Goal: Manage account settings

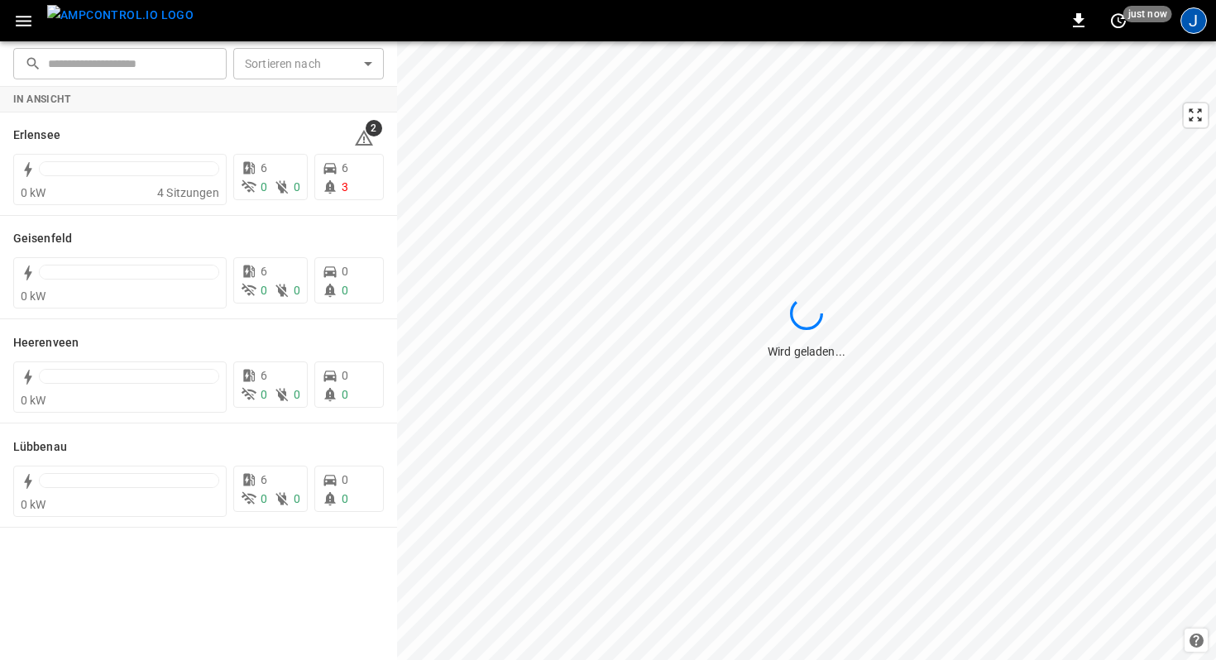
click at [1185, 19] on div "J" at bounding box center [1194, 20] width 26 height 26
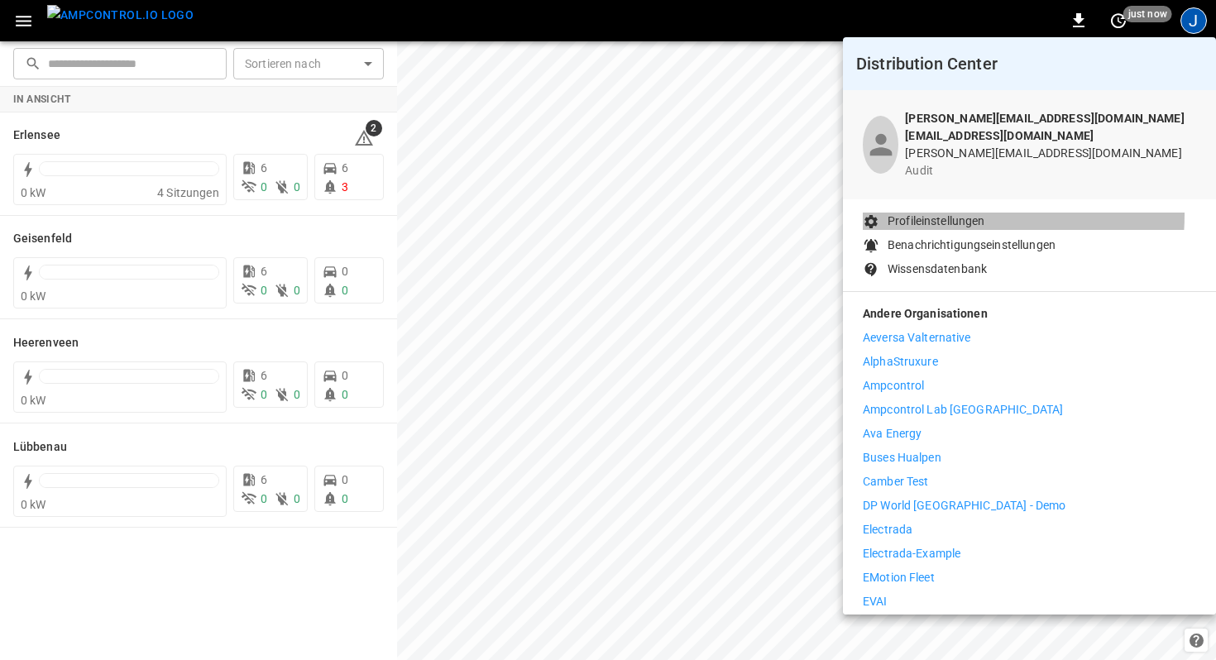
click at [937, 213] on p "Profileinstellungen" at bounding box center [937, 221] width 98 height 17
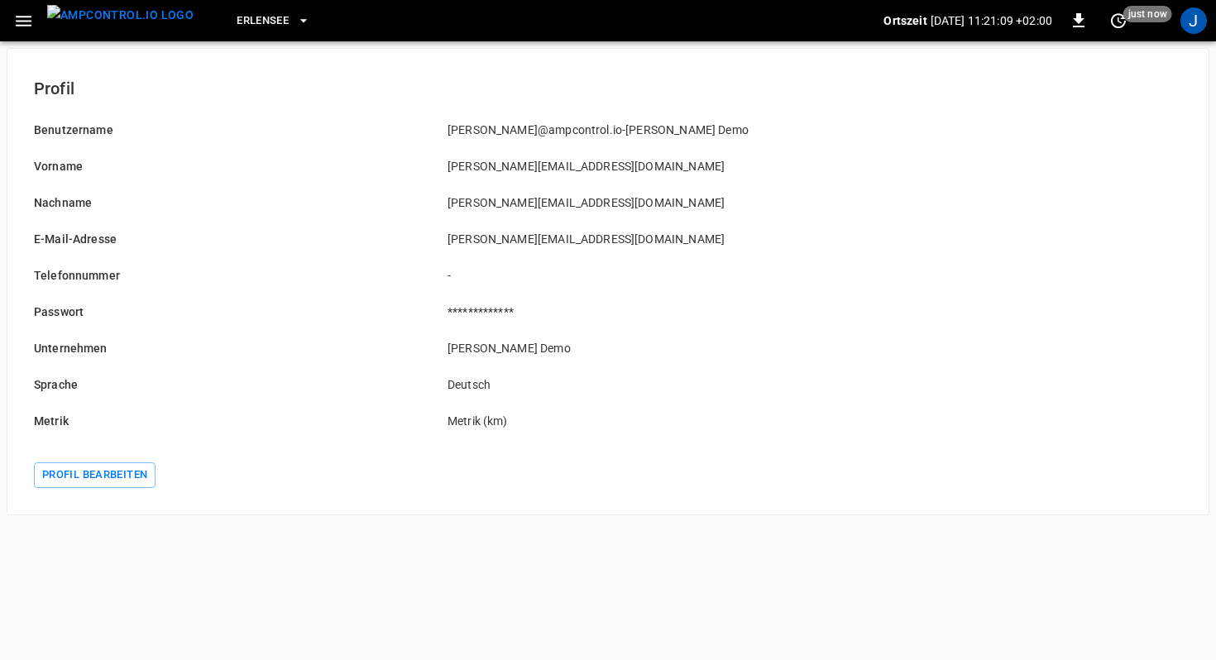
click at [768, 276] on p "-" at bounding box center [645, 275] width 394 height 17
click at [126, 19] on img "menu" at bounding box center [120, 15] width 146 height 21
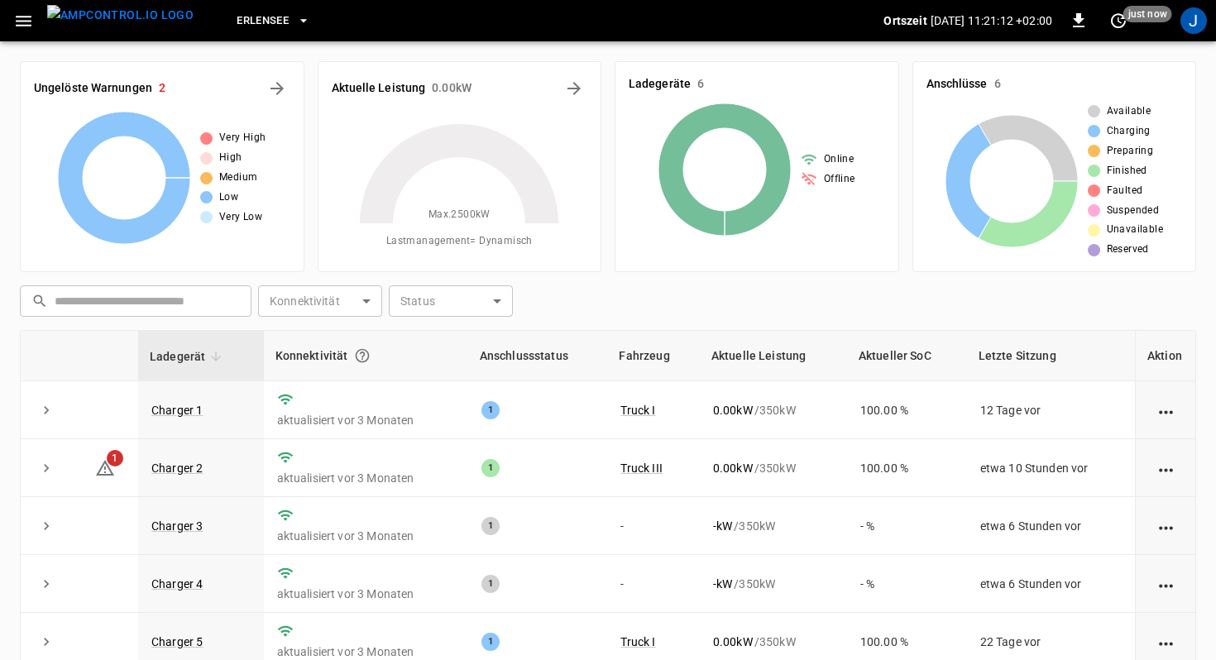
click at [26, 25] on icon "button" at bounding box center [24, 21] width 16 height 11
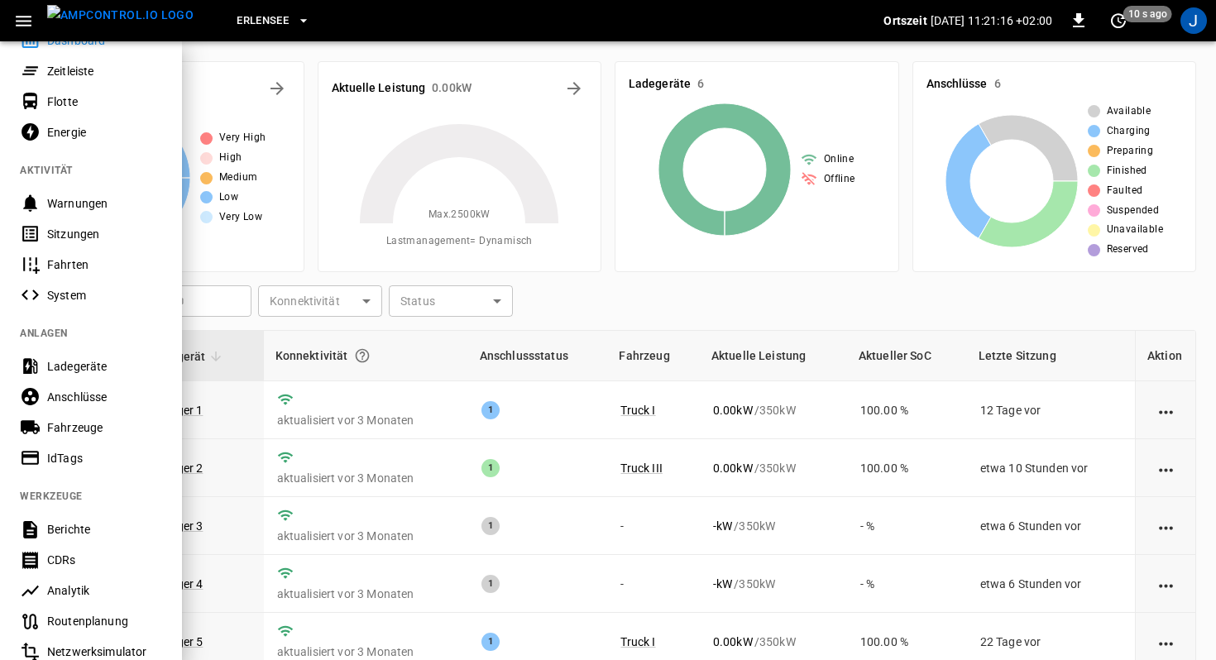
scroll to position [103, 0]
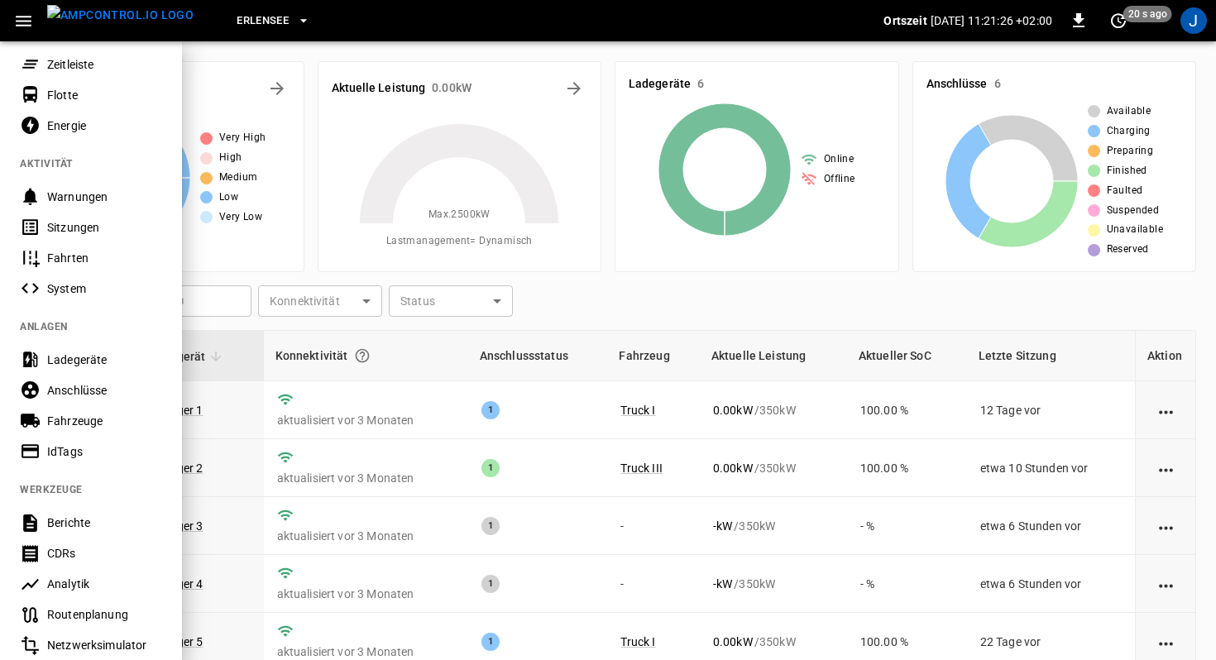
click at [628, 289] on div at bounding box center [608, 330] width 1216 height 660
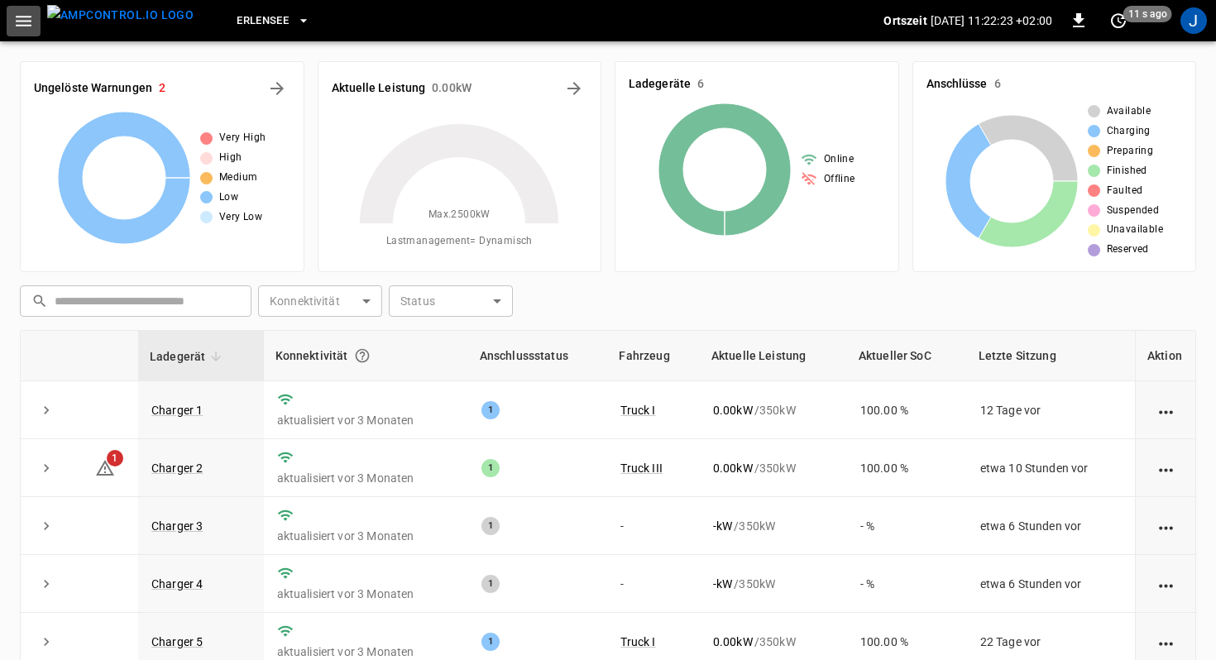
click at [22, 17] on icon "button" at bounding box center [23, 21] width 21 height 21
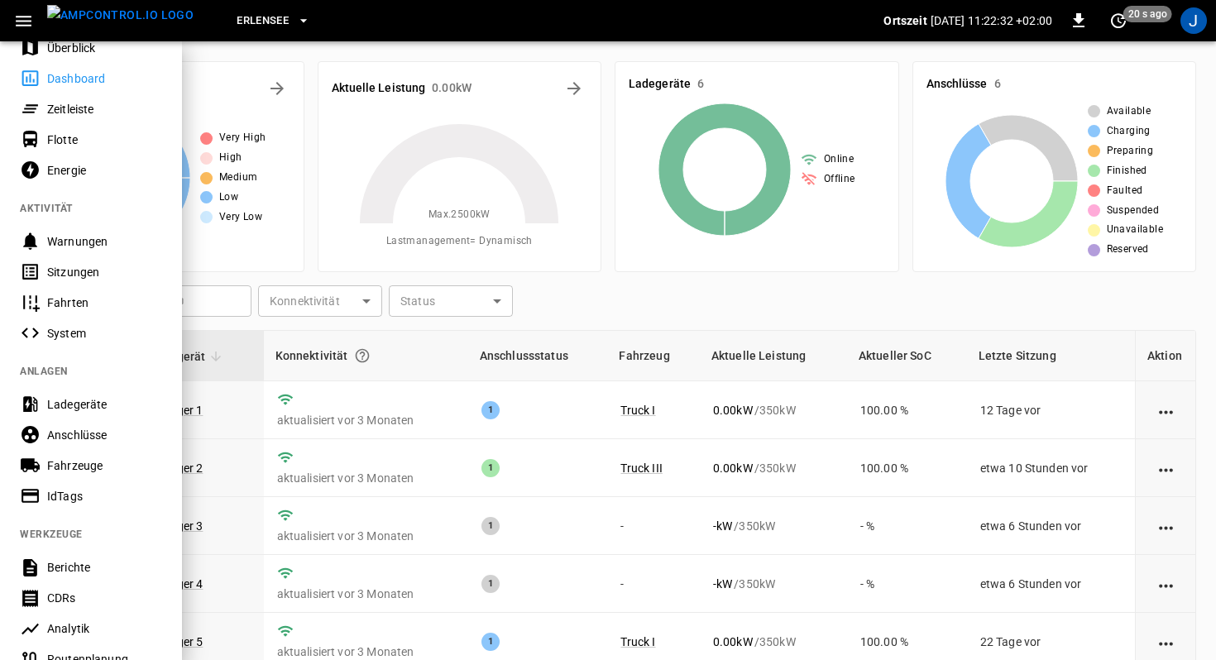
scroll to position [57, 0]
click at [548, 286] on div at bounding box center [608, 330] width 1216 height 660
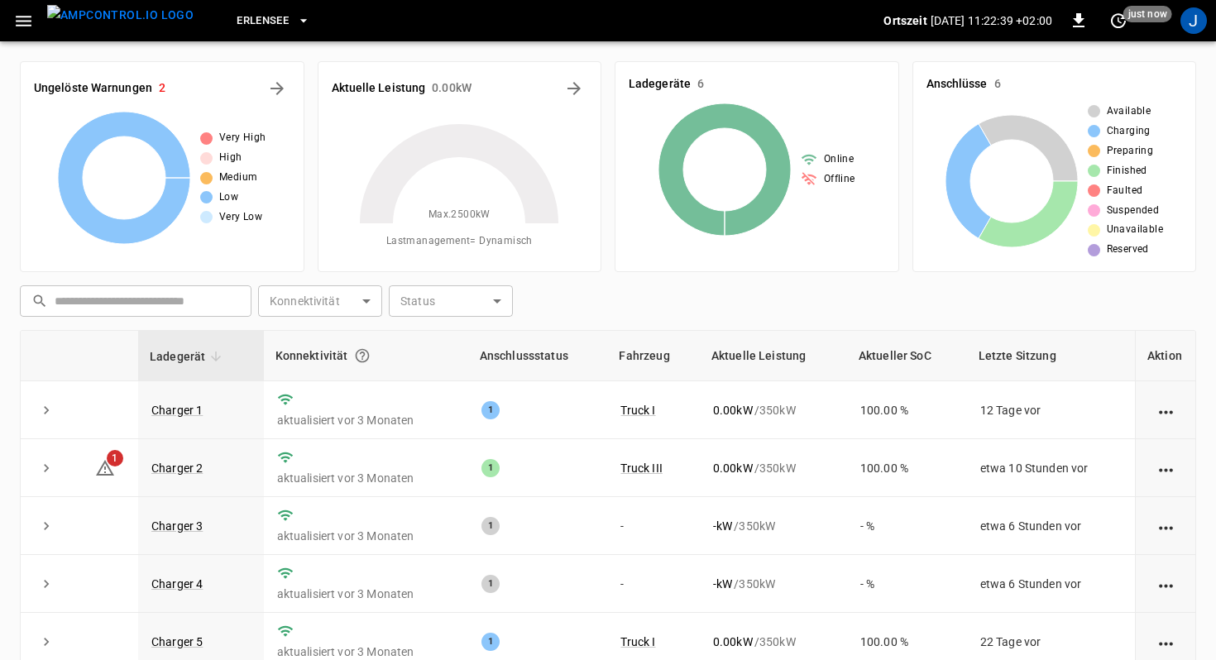
click at [93, 26] on img "menu" at bounding box center [120, 15] width 146 height 21
click at [24, 22] on icon "button" at bounding box center [23, 21] width 21 height 21
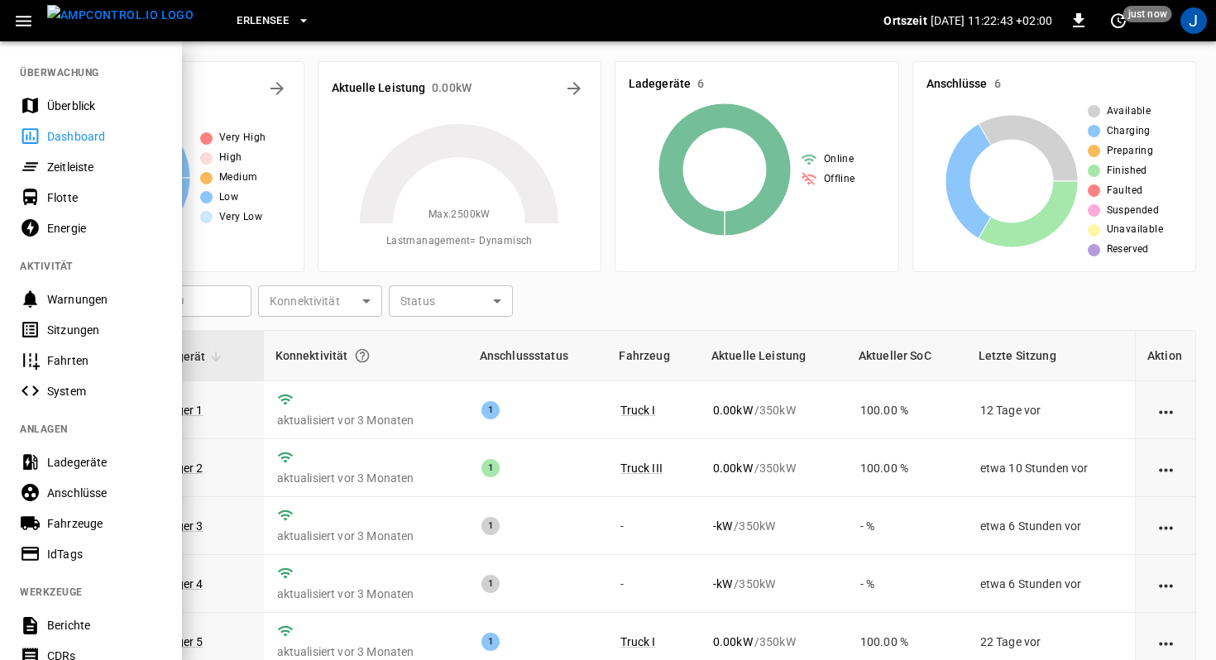
click at [723, 296] on div at bounding box center [608, 330] width 1216 height 660
